Goal: Task Accomplishment & Management: Manage account settings

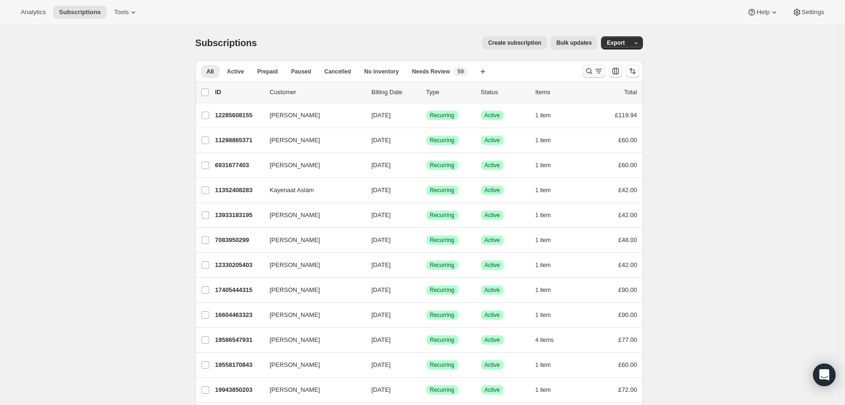
click at [594, 72] on icon "Search and filter results" at bounding box center [589, 70] width 9 height 9
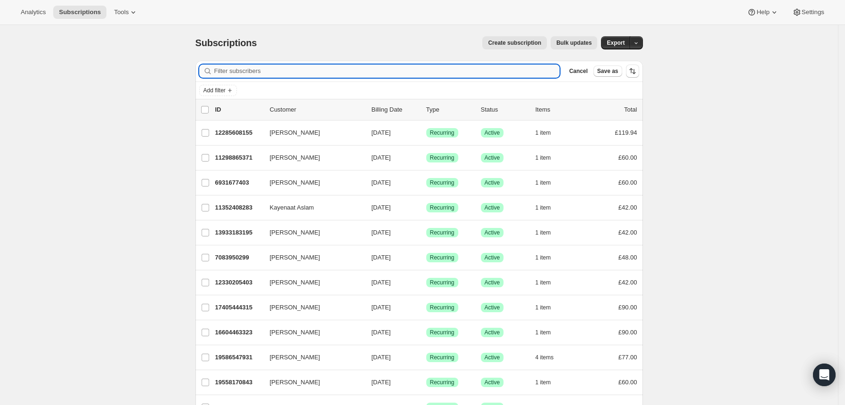
click at [550, 73] on input "Filter subscribers" at bounding box center [387, 71] width 346 height 13
paste input "[EMAIL_ADDRESS][DOMAIN_NAME]"
type input "[EMAIL_ADDRESS][DOMAIN_NAME]"
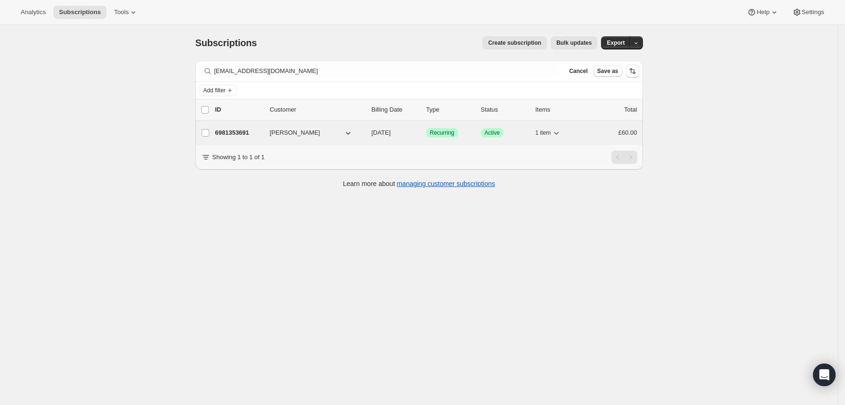
click at [467, 133] on div "Success Recurring" at bounding box center [449, 132] width 47 height 9
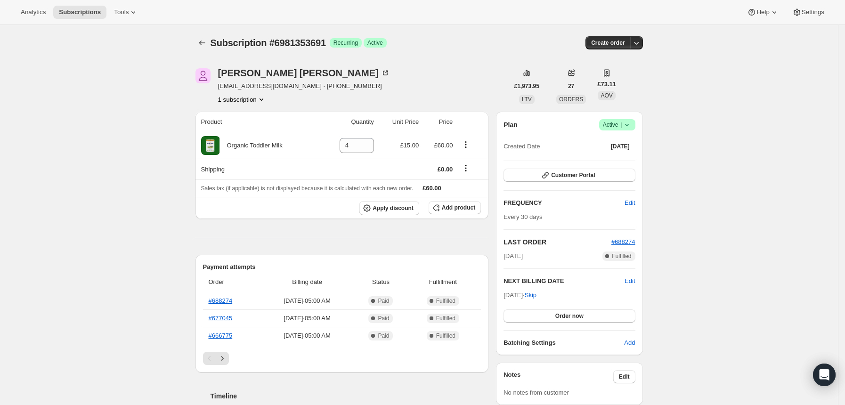
click at [632, 123] on icon at bounding box center [627, 124] width 9 height 9
click at [622, 161] on span "Cancel subscription" at bounding box center [621, 159] width 53 height 7
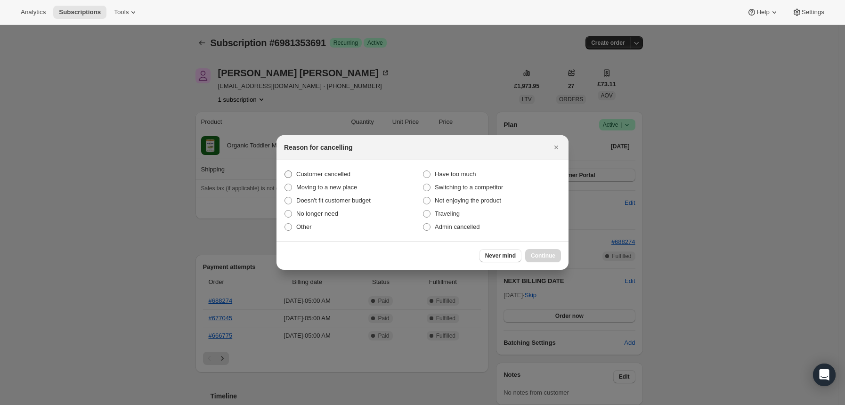
drag, startPoint x: 350, startPoint y: 170, endPoint x: 372, endPoint y: 180, distance: 23.8
click at [349, 170] on label "Customer cancelled" at bounding box center [353, 174] width 139 height 13
click at [285, 171] on input "Customer cancelled" at bounding box center [285, 171] width 0 height 0
radio input "true"
click at [541, 256] on span "Continue" at bounding box center [543, 256] width 25 height 8
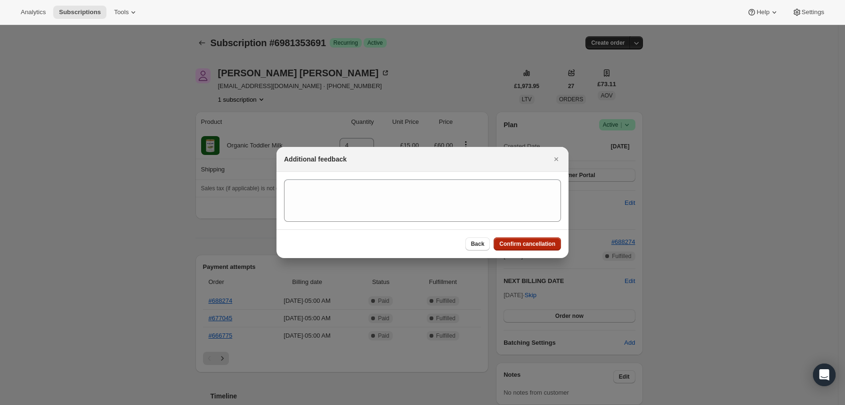
click at [516, 241] on span "Confirm cancellation" at bounding box center [528, 244] width 56 height 8
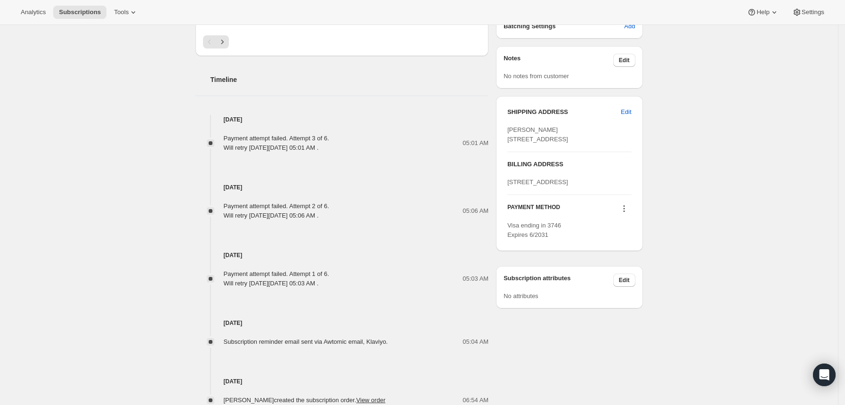
scroll to position [429, 0]
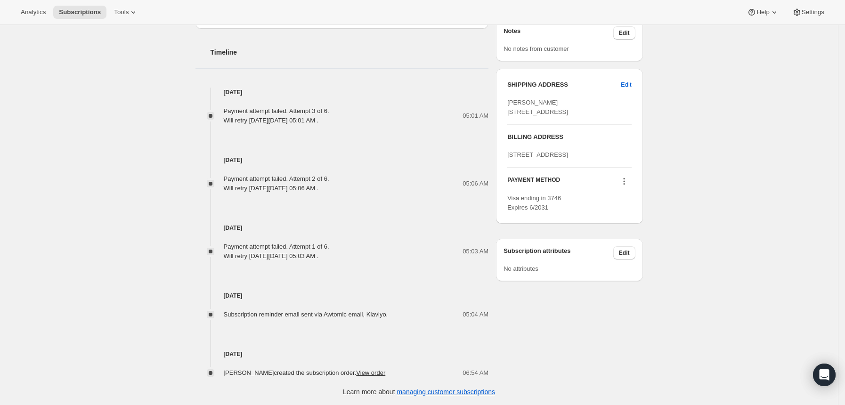
click at [628, 186] on icon at bounding box center [624, 181] width 9 height 9
click at [626, 235] on span "Send link to update card" at bounding box center [627, 236] width 66 height 7
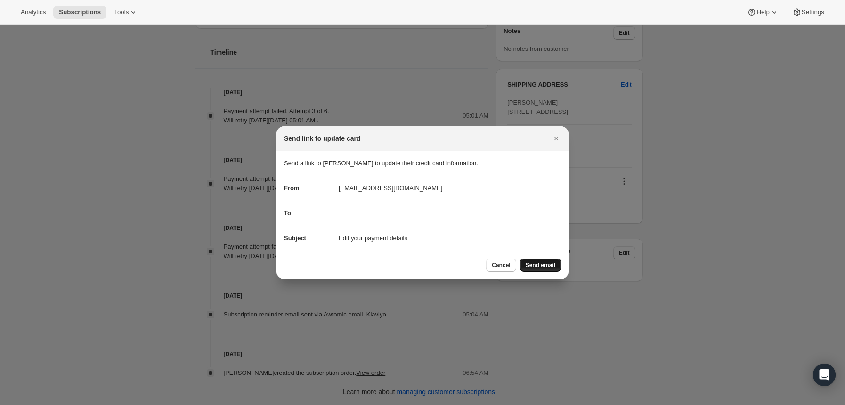
click at [552, 262] on span "Send email" at bounding box center [541, 266] width 30 height 8
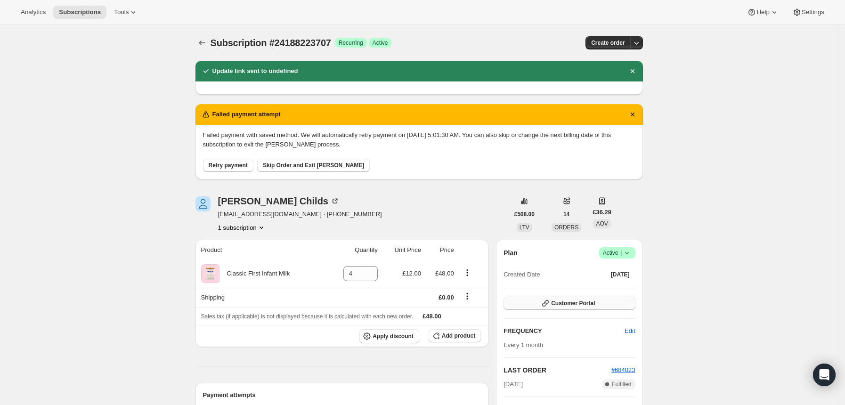
click at [602, 301] on button "Customer Portal" at bounding box center [569, 303] width 131 height 13
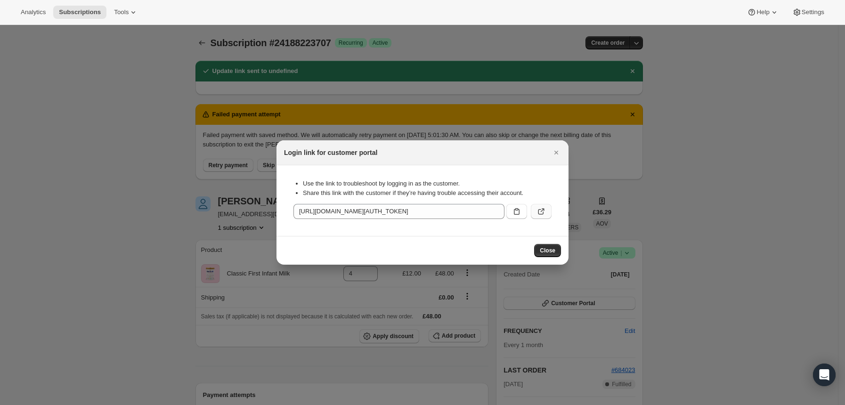
click at [545, 212] on icon ":rbv:" at bounding box center [541, 211] width 9 height 9
